Goal: Information Seeking & Learning: Learn about a topic

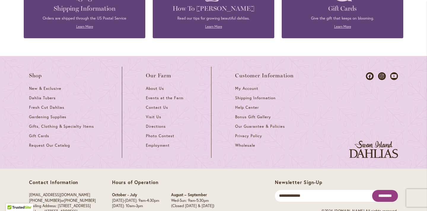
scroll to position [2608, 0]
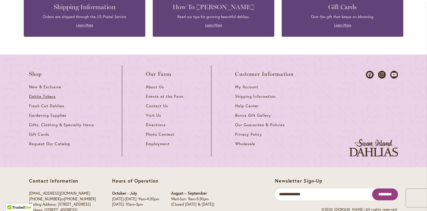
click at [39, 94] on span "Dahlia Tubers" at bounding box center [42, 96] width 27 height 5
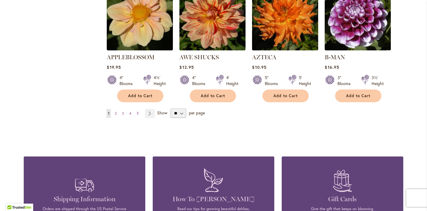
scroll to position [547, 0]
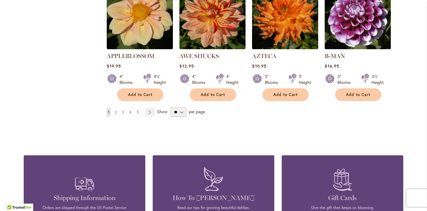
click at [117, 108] on link "Page 2" at bounding box center [115, 112] width 5 height 9
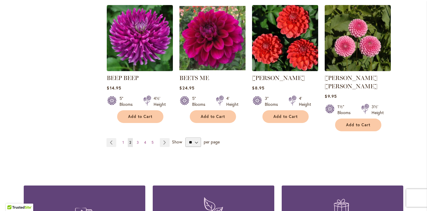
scroll to position [518, 0]
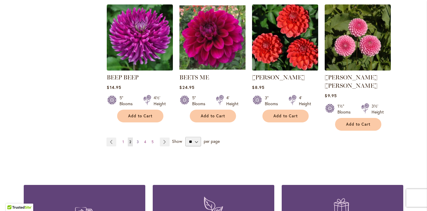
click at [138, 140] on span "3" at bounding box center [138, 142] width 2 height 4
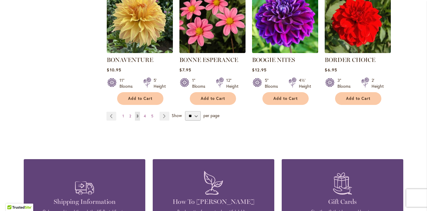
scroll to position [537, 0]
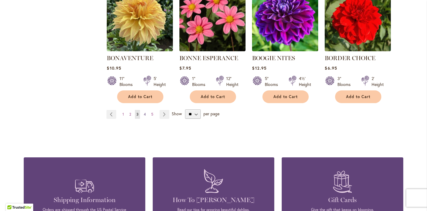
click at [145, 112] on span "4" at bounding box center [145, 114] width 2 height 4
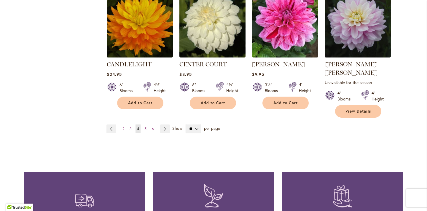
scroll to position [539, 0]
click at [145, 126] on span "5" at bounding box center [146, 128] width 2 height 4
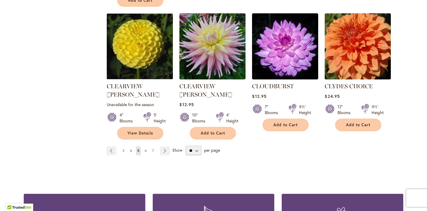
scroll to position [524, 0]
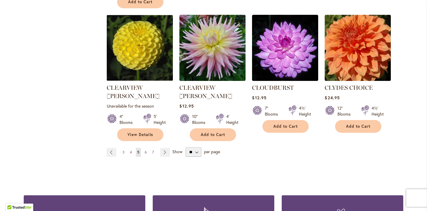
click at [146, 150] on span "6" at bounding box center [146, 152] width 2 height 4
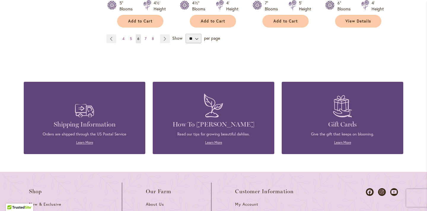
scroll to position [636, 0]
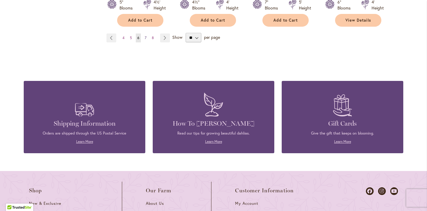
click at [146, 36] on span "7" at bounding box center [146, 38] width 2 height 4
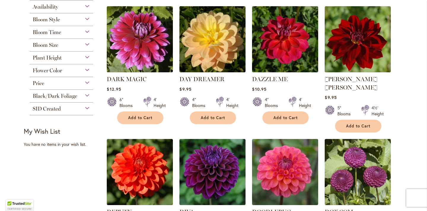
scroll to position [143, 0]
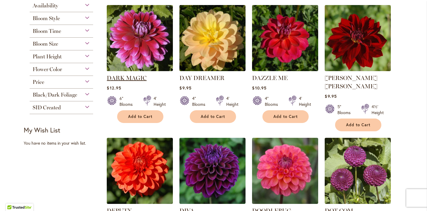
click at [130, 77] on link "DARK MAGIC" at bounding box center [127, 77] width 40 height 7
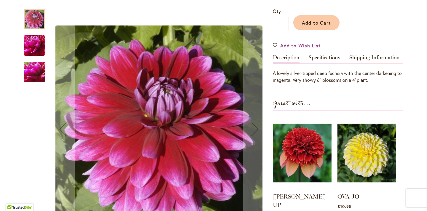
scroll to position [143, 0]
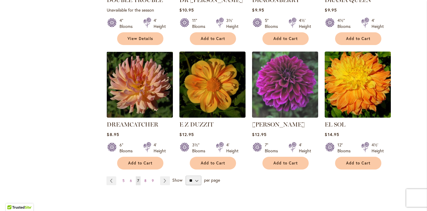
scroll to position [489, 0]
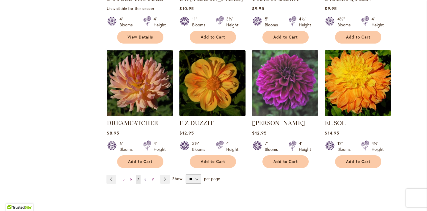
click at [146, 177] on span "8" at bounding box center [146, 179] width 2 height 4
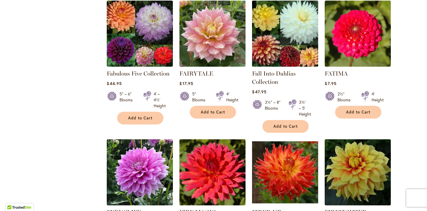
scroll to position [399, 0]
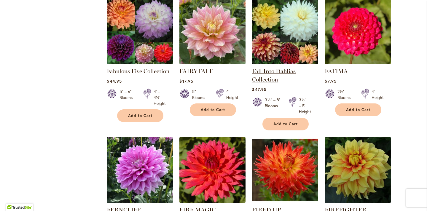
click at [272, 69] on link "Fall Into Dahlias Collection" at bounding box center [274, 75] width 44 height 15
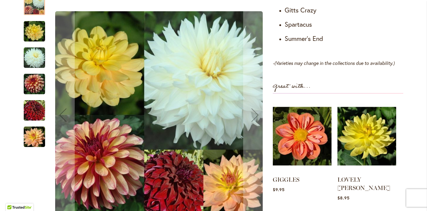
scroll to position [397, 0]
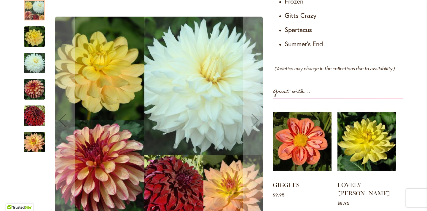
click at [34, 53] on img "Fall Into Dahlias Collection" at bounding box center [34, 63] width 21 height 21
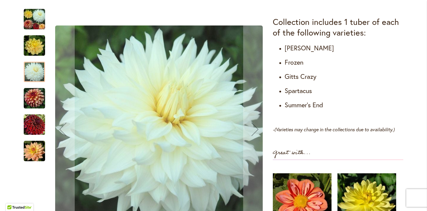
scroll to position [334, 0]
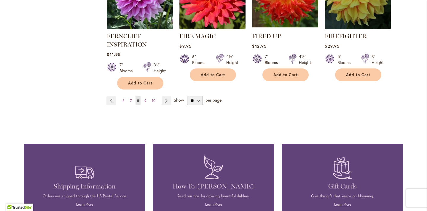
scroll to position [574, 0]
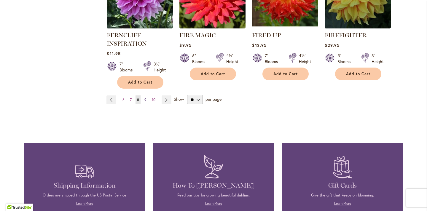
click at [147, 98] on link "Page 9" at bounding box center [145, 100] width 5 height 9
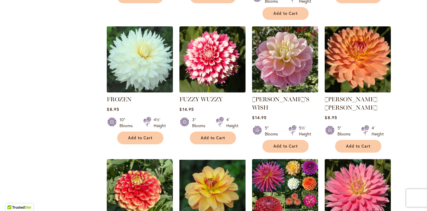
scroll to position [389, 0]
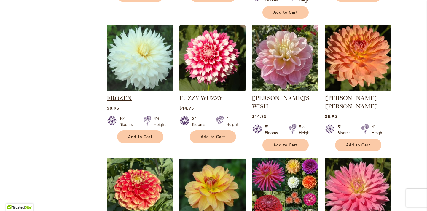
click at [122, 95] on link "FROZEN" at bounding box center [119, 98] width 25 height 7
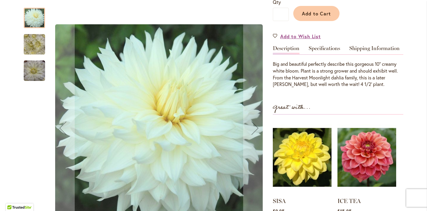
scroll to position [155, 0]
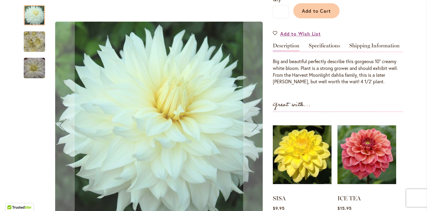
click at [34, 43] on img "Frozen" at bounding box center [34, 41] width 21 height 21
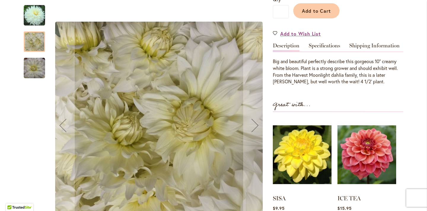
click at [33, 65] on img "Frozen" at bounding box center [34, 67] width 21 height 21
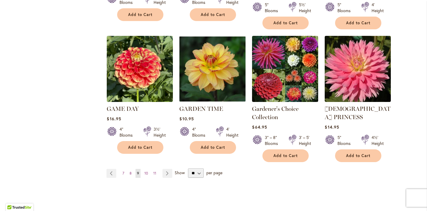
scroll to position [511, 0]
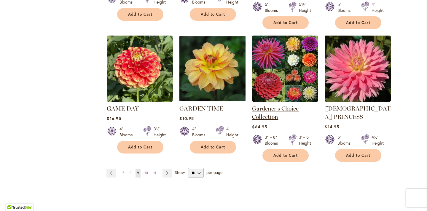
click at [272, 105] on link "Gardener's Choice Collection" at bounding box center [275, 112] width 47 height 15
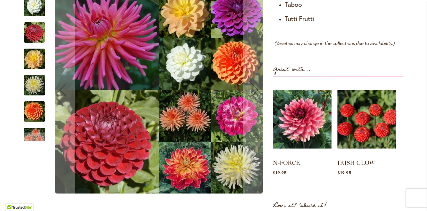
scroll to position [516, 0]
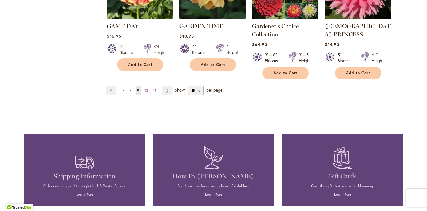
scroll to position [594, 0]
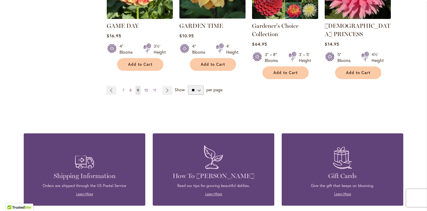
click at [145, 88] on span "10" at bounding box center [147, 90] width 4 height 4
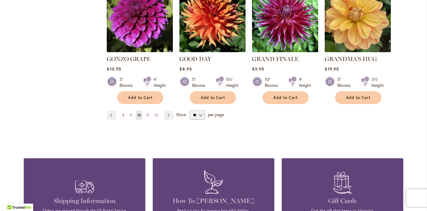
scroll to position [547, 0]
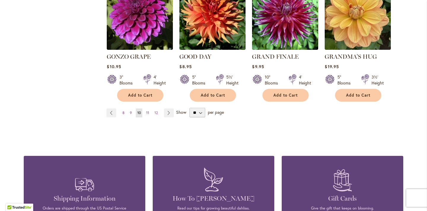
click at [148, 111] on span "11" at bounding box center [147, 113] width 3 height 4
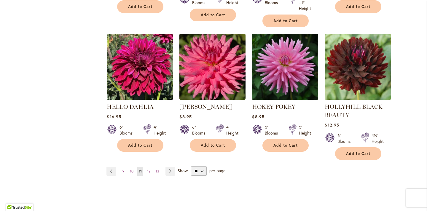
scroll to position [514, 0]
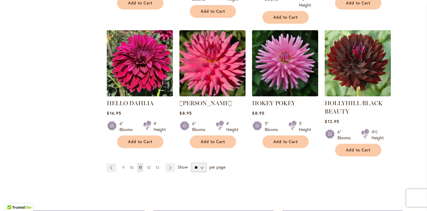
click at [149, 166] on span "12" at bounding box center [148, 168] width 3 height 4
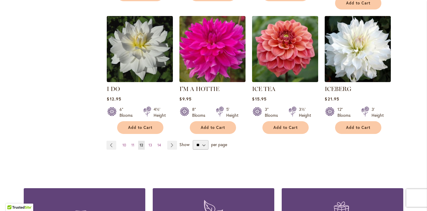
scroll to position [516, 0]
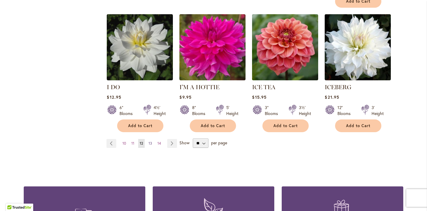
click at [153, 139] on link "Page 13" at bounding box center [150, 143] width 7 height 9
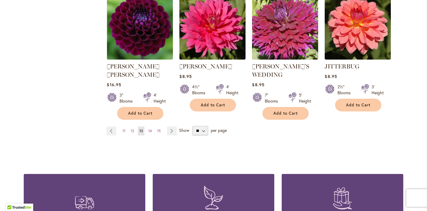
scroll to position [549, 0]
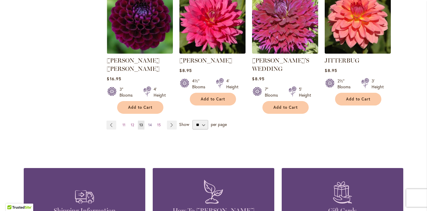
click at [150, 123] on span "14" at bounding box center [150, 125] width 4 height 4
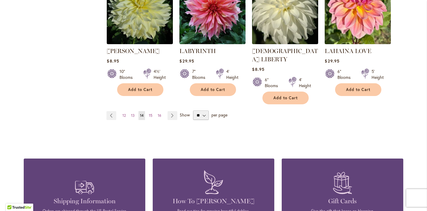
scroll to position [546, 0]
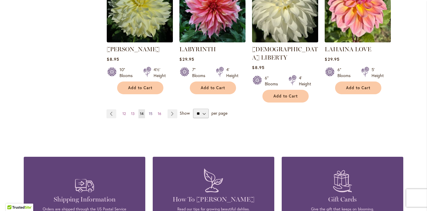
click at [151, 112] on span "15" at bounding box center [151, 114] width 4 height 4
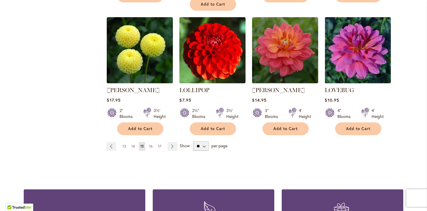
scroll to position [522, 0]
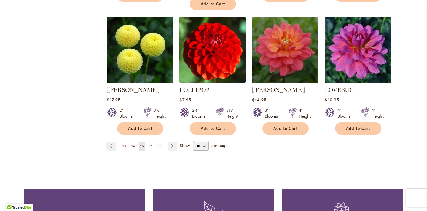
click at [150, 144] on span "16" at bounding box center [151, 146] width 4 height 4
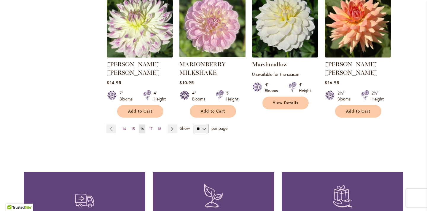
scroll to position [542, 0]
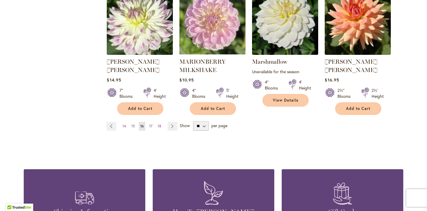
click at [151, 124] on span "17" at bounding box center [150, 126] width 3 height 4
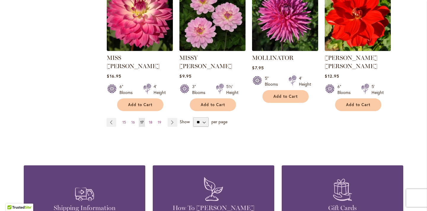
scroll to position [539, 0]
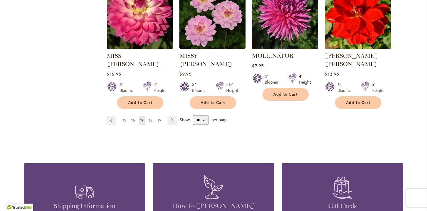
click at [152, 118] on span "18" at bounding box center [151, 120] width 4 height 4
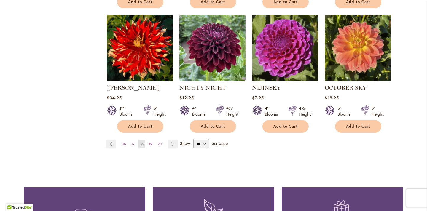
scroll to position [516, 0]
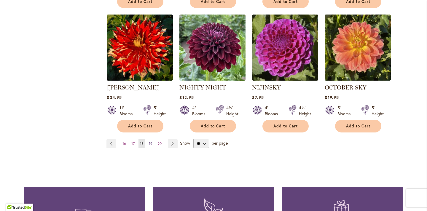
click at [150, 142] on span "19" at bounding box center [151, 144] width 4 height 4
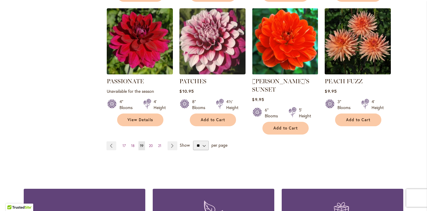
scroll to position [523, 0]
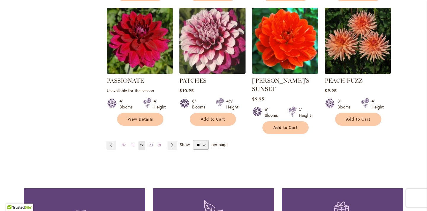
click at [151, 143] on span "20" at bounding box center [151, 145] width 4 height 4
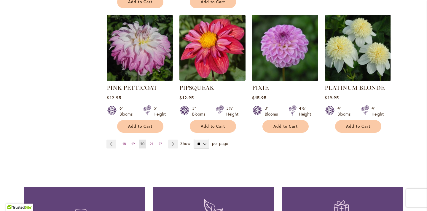
scroll to position [535, 0]
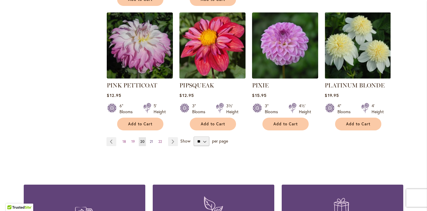
click at [152, 139] on span "21" at bounding box center [151, 141] width 3 height 4
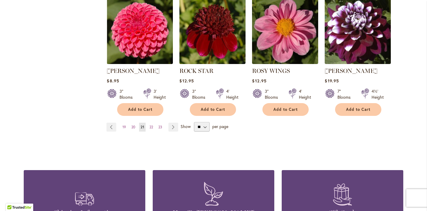
scroll to position [534, 0]
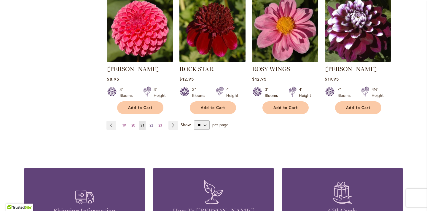
click at [151, 123] on span "22" at bounding box center [152, 125] width 4 height 4
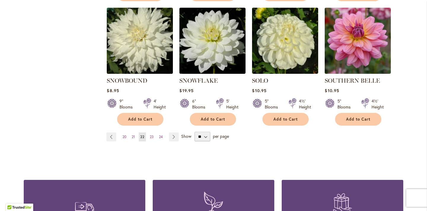
scroll to position [526, 0]
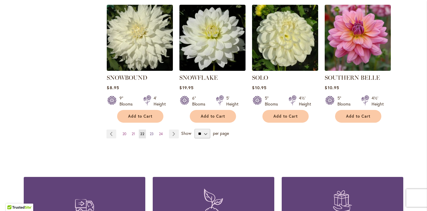
click at [152, 132] on span "23" at bounding box center [152, 134] width 4 height 4
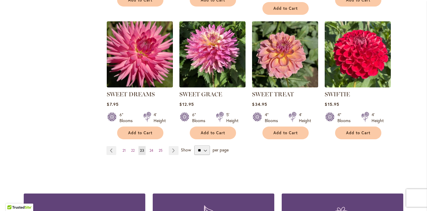
scroll to position [509, 0]
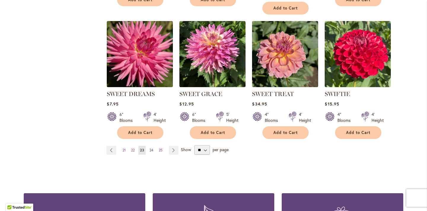
click at [152, 150] on span "24" at bounding box center [152, 150] width 4 height 4
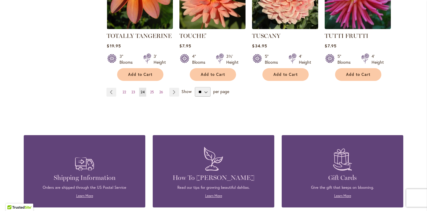
scroll to position [569, 0]
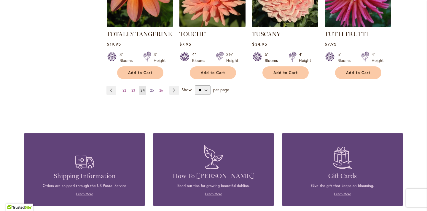
click at [152, 88] on span "25" at bounding box center [152, 90] width 4 height 4
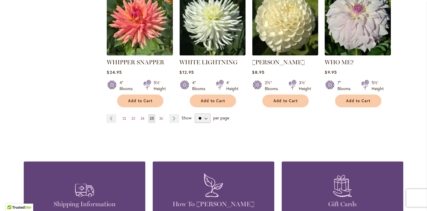
scroll to position [542, 0]
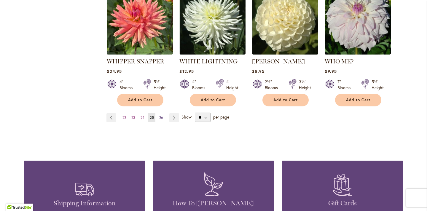
click at [161, 115] on span "26" at bounding box center [161, 117] width 4 height 4
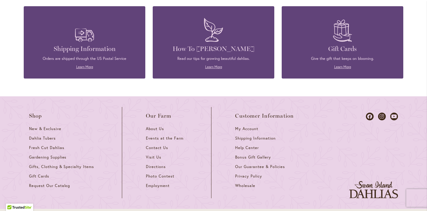
scroll to position [689, 0]
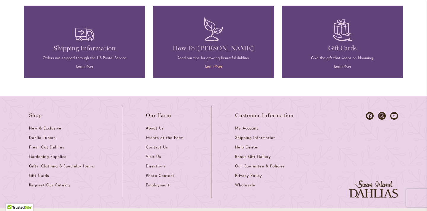
click at [214, 64] on link "Learn More" at bounding box center [213, 66] width 17 height 4
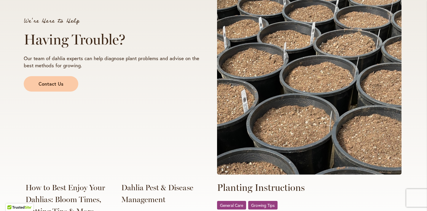
scroll to position [1049, 0]
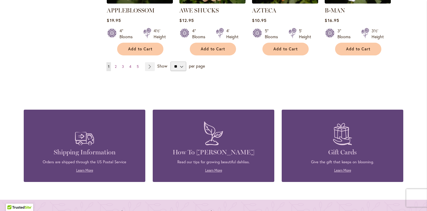
scroll to position [600, 0]
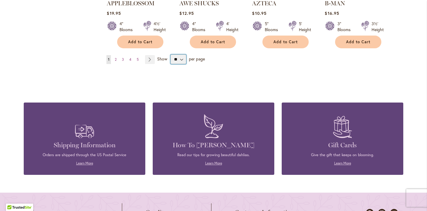
click at [182, 55] on select "** ** ** **" at bounding box center [179, 59] width 16 height 9
select select "**"
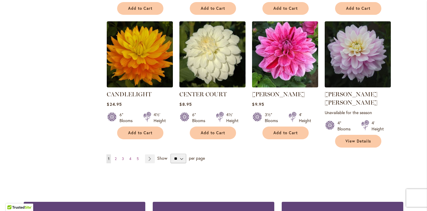
scroll to position [2021, 0]
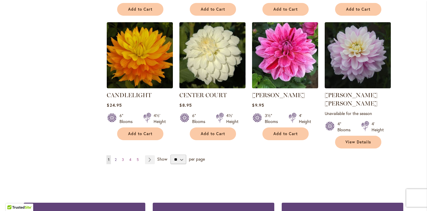
click at [117, 158] on span "2" at bounding box center [116, 160] width 2 height 4
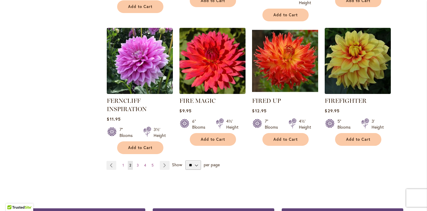
scroll to position [2069, 0]
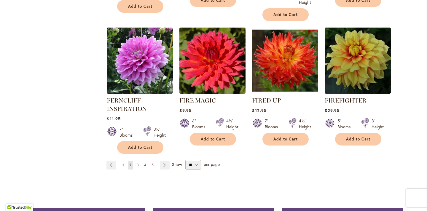
click at [138, 163] on span "3" at bounding box center [138, 165] width 2 height 4
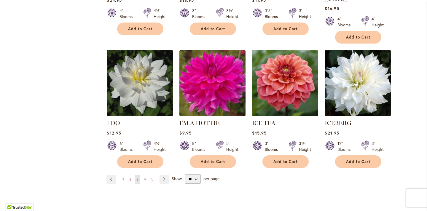
scroll to position [2049, 0]
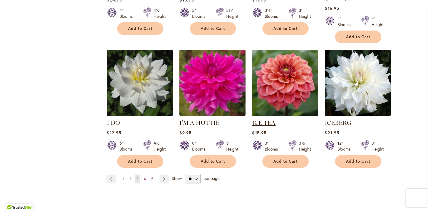
click at [263, 119] on link "ICE TEA" at bounding box center [263, 122] width 23 height 7
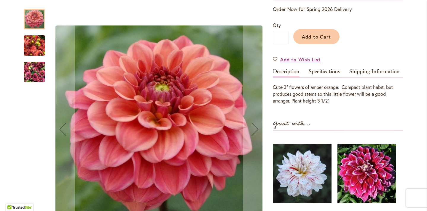
scroll to position [132, 0]
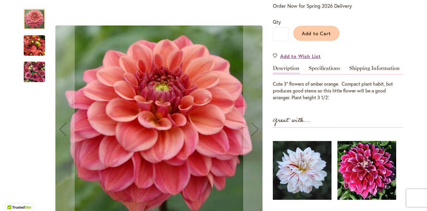
click at [41, 45] on img "ICE TEA" at bounding box center [34, 45] width 21 height 28
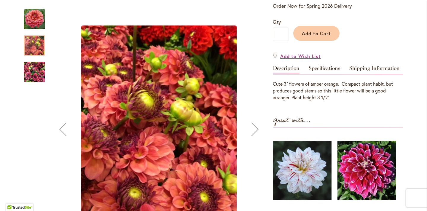
click at [39, 73] on img "ICE TEA" at bounding box center [34, 72] width 21 height 28
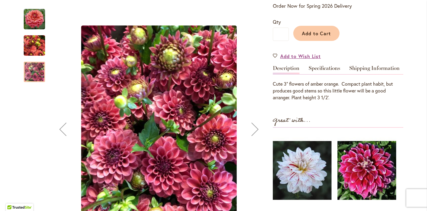
click at [37, 50] on img "ICE TEA" at bounding box center [34, 45] width 21 height 28
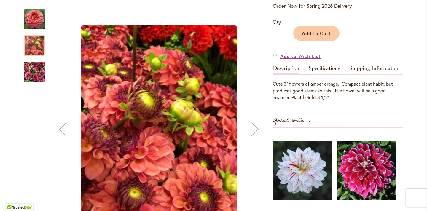
click at [33, 17] on img "ICE TEA" at bounding box center [34, 19] width 21 height 21
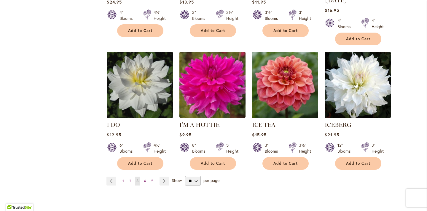
scroll to position [2049, 0]
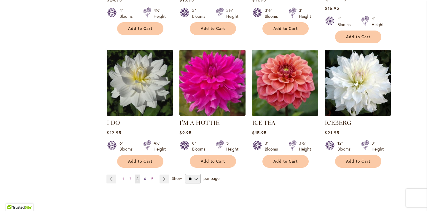
click at [146, 177] on span "4" at bounding box center [145, 179] width 2 height 4
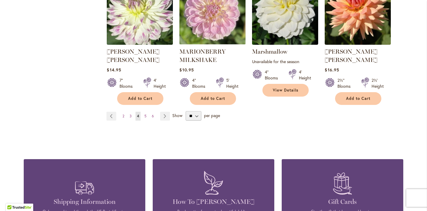
scroll to position [2093, 0]
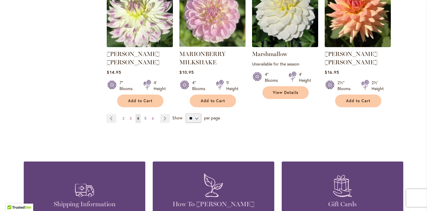
click at [147, 114] on link "Page 5" at bounding box center [145, 118] width 5 height 9
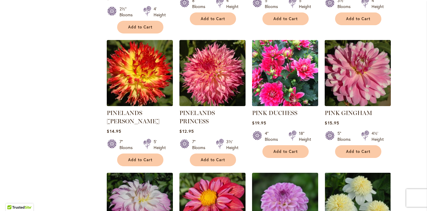
scroll to position [1905, 0]
